Goal: Communication & Community: Participate in discussion

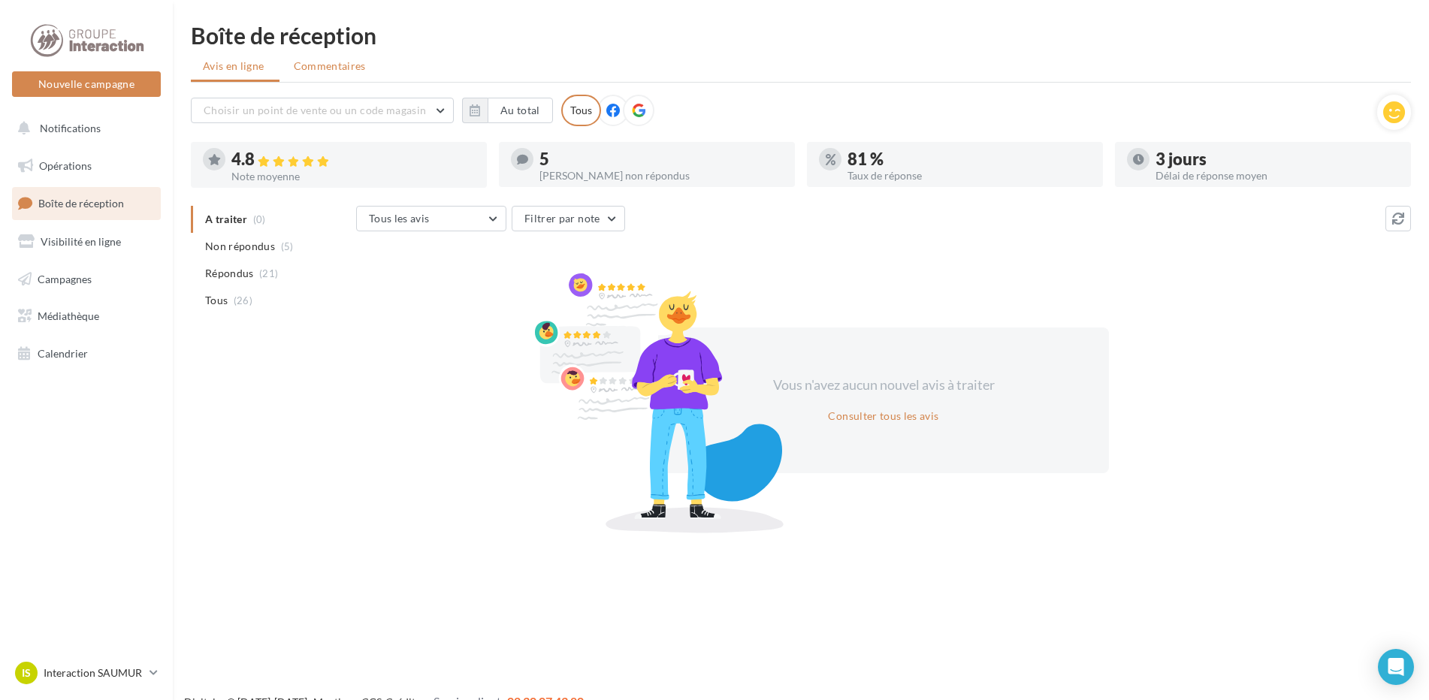
click at [338, 65] on span "Commentaires" at bounding box center [330, 66] width 72 height 15
